Goal: Information Seeking & Learning: Learn about a topic

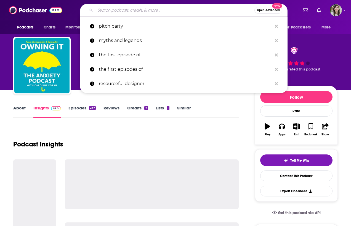
type input "Twisted Tales with [PERSON_NAME]"
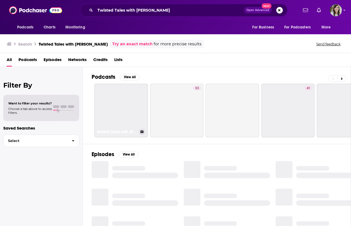
click at [119, 98] on link "Twisted Tales with [PERSON_NAME]" at bounding box center [121, 111] width 54 height 54
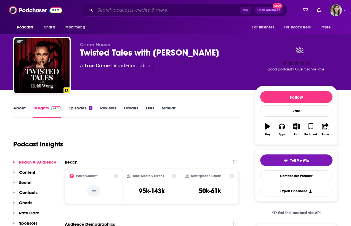
click at [152, 11] on input "Search podcasts, credits, & more..." at bounding box center [167, 10] width 145 height 9
paste input "Doctor Horror"
type input "Doctor Horror"
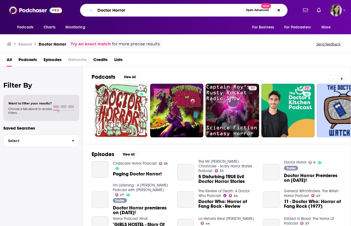
click at [146, 10] on input "Doctor Horror" at bounding box center [169, 10] width 148 height 9
paste input "The Devil You Know"
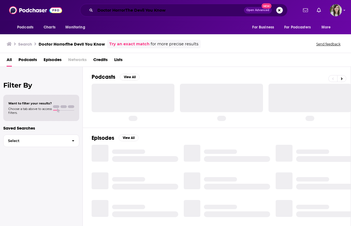
click at [146, 10] on input "Doctor HorrorThe Devil You Know" at bounding box center [169, 10] width 149 height 9
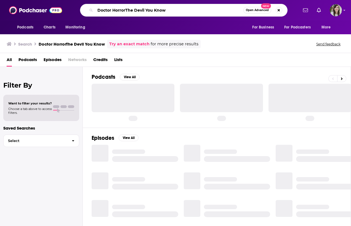
click at [146, 10] on input "Doctor HorrorThe Devil You Know" at bounding box center [169, 10] width 148 height 9
paste input "Search podcasts, credits, & more..."
type input "The Devil You Know"
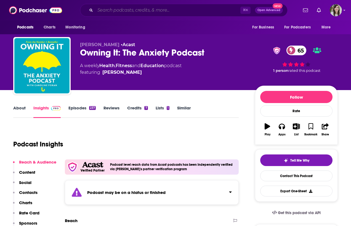
click at [140, 9] on input "Search podcasts, credits, & more..." at bounding box center [167, 10] width 145 height 9
paste input "Momcozy"
type input "Momcozy"
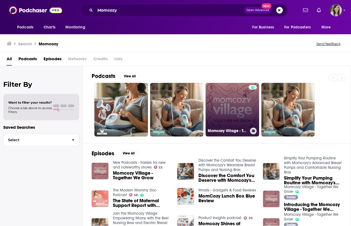
click at [233, 113] on link "Momcozy Village - Together We Grow" at bounding box center [232, 110] width 54 height 54
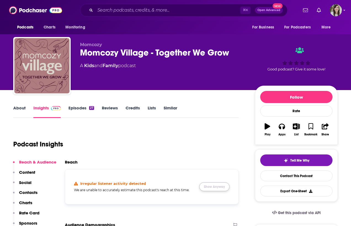
click at [205, 188] on button "Show Anyway" at bounding box center [214, 186] width 30 height 9
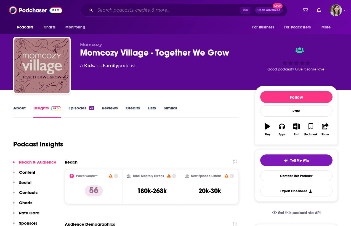
click at [149, 12] on input "Search podcasts, credits, & more..." at bounding box center [167, 10] width 145 height 9
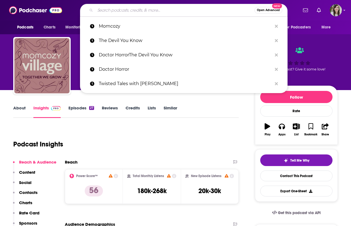
paste input "Before the Chorus"
type input "Before the Chorus"
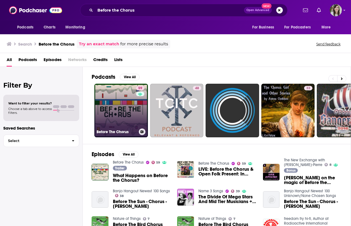
click at [129, 120] on link "59 Before The Chorus" at bounding box center [121, 111] width 54 height 54
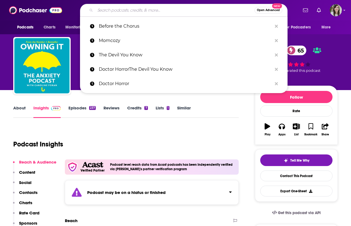
click at [154, 14] on input "Search podcasts, credits, & more..." at bounding box center [174, 10] width 159 height 9
paste input "No Ordinary Tech Podcast"
type input "No Ordinary Tech Podcast"
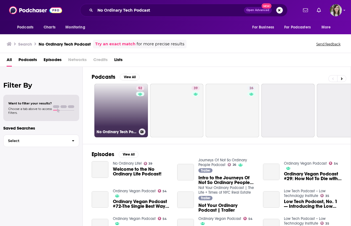
click at [118, 129] on h3 "No Ordinary Tech Podcast" at bounding box center [117, 131] width 40 height 5
